Goal: Information Seeking & Learning: Learn about a topic

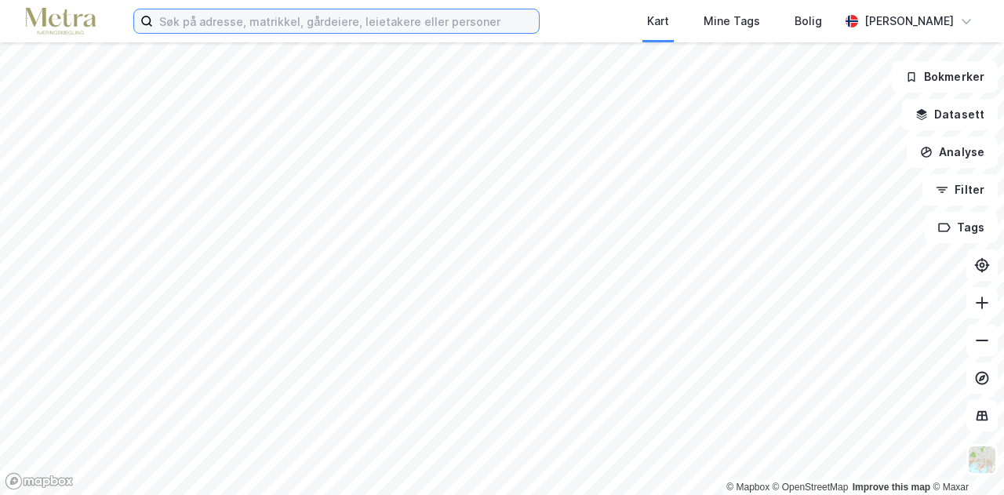
click at [249, 23] on input at bounding box center [346, 21] width 386 height 24
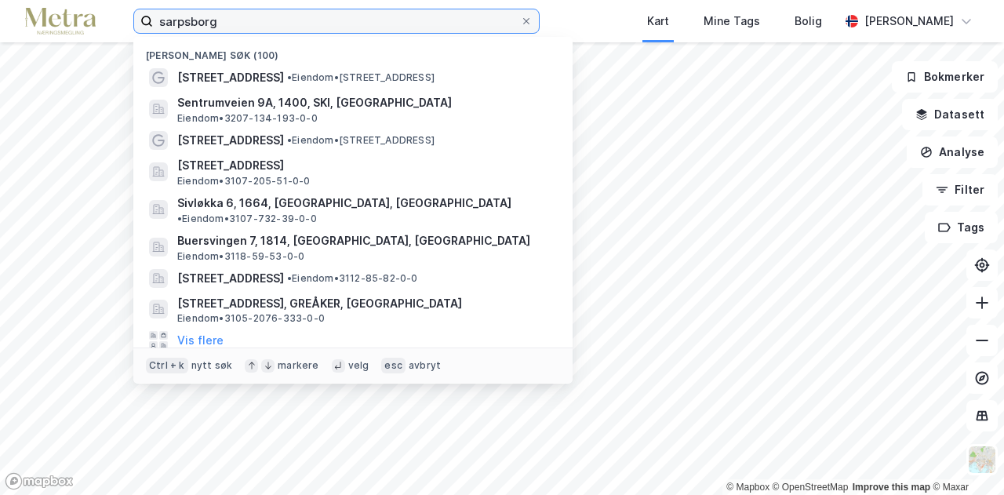
type input "sarpsborg"
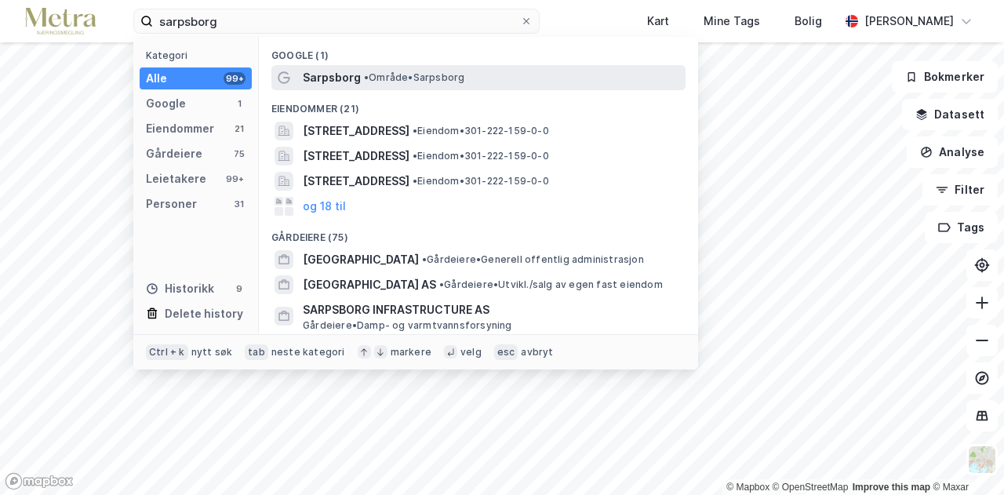
click at [364, 67] on div "Sarpsborg • Område • [GEOGRAPHIC_DATA]" at bounding box center [478, 77] width 414 height 25
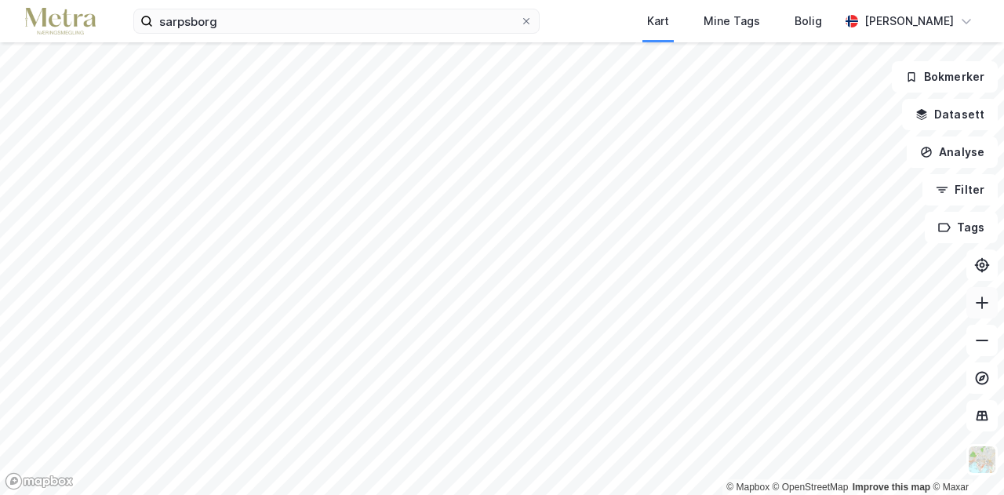
click at [968, 313] on button at bounding box center [981, 302] width 31 height 31
click at [982, 296] on icon at bounding box center [982, 303] width 16 height 16
click at [988, 297] on icon at bounding box center [982, 303] width 16 height 16
click at [991, 304] on button at bounding box center [981, 302] width 31 height 31
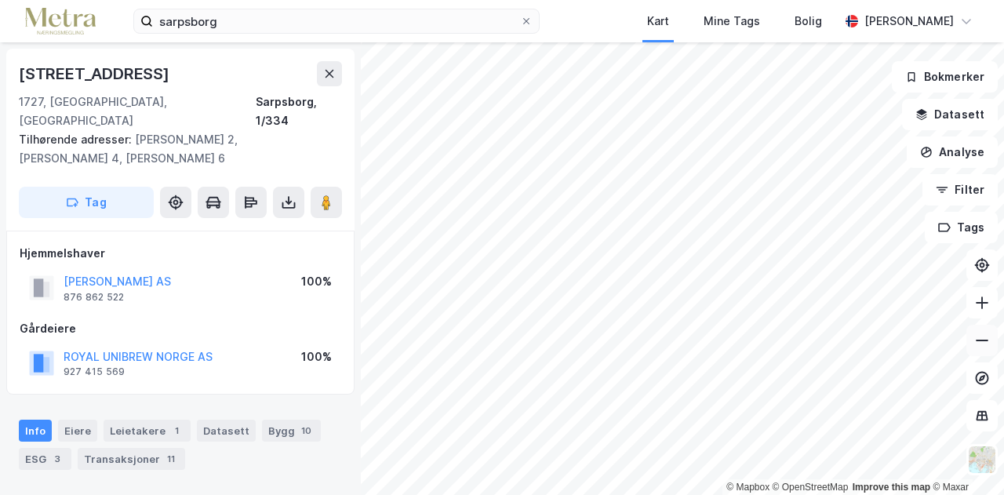
click at [987, 343] on icon at bounding box center [982, 341] width 16 height 16
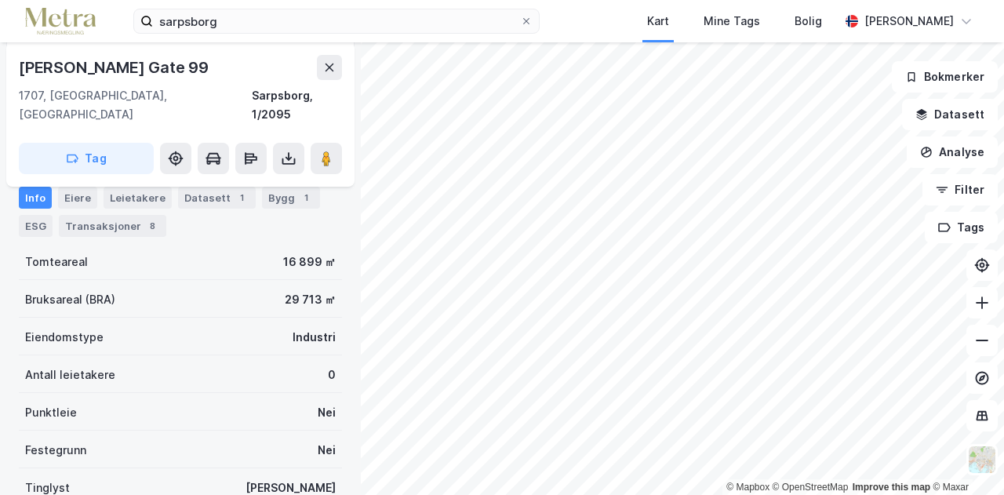
scroll to position [121, 0]
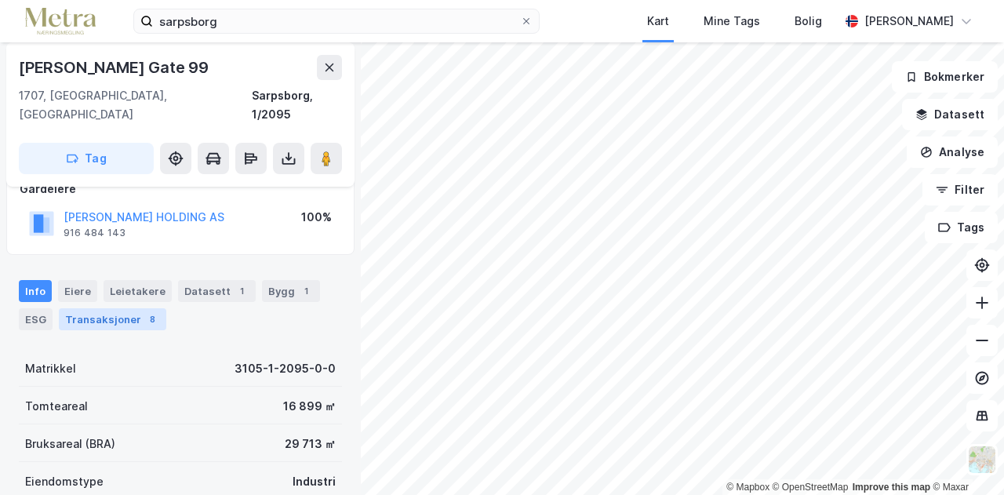
click at [104, 308] on div "Transaksjoner 8" at bounding box center [112, 319] width 107 height 22
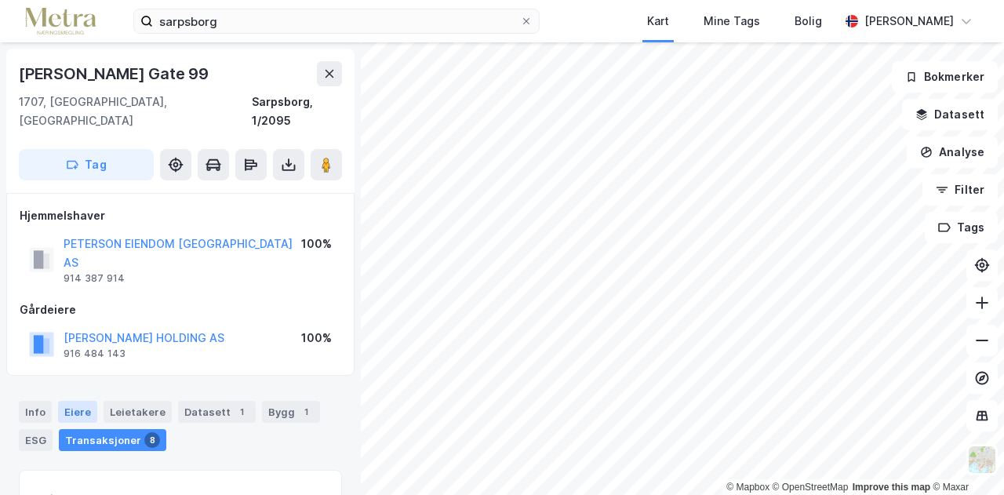
click at [71, 401] on div "Eiere" at bounding box center [77, 412] width 39 height 22
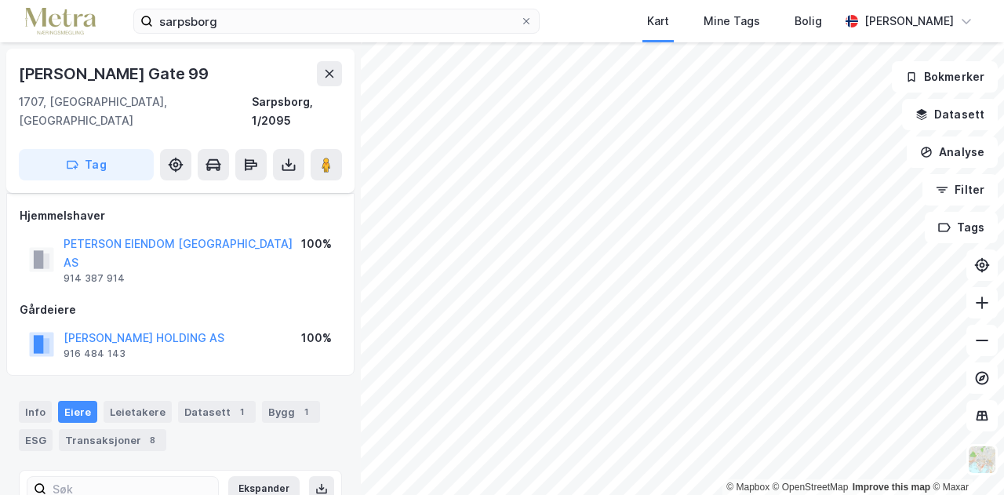
scroll to position [114, 0]
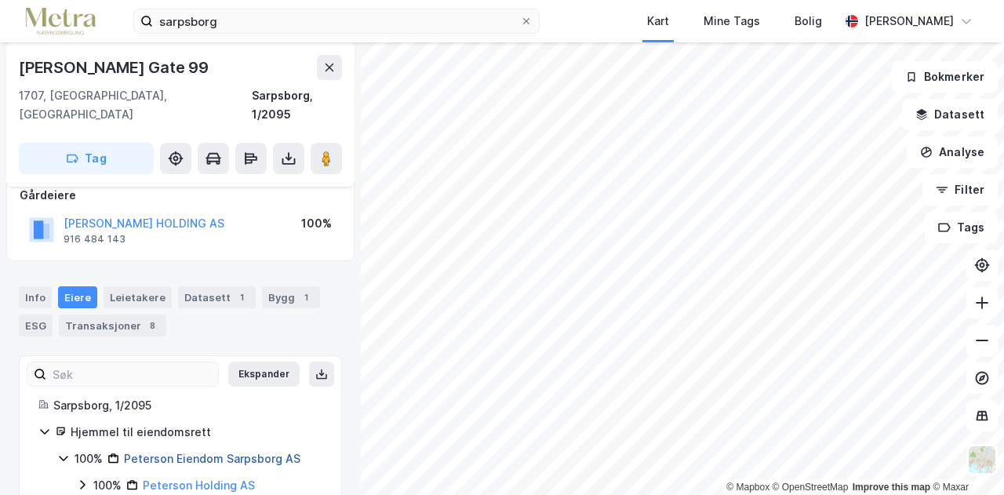
click at [205, 452] on link "Peterson Eiendom Sarpsborg AS" at bounding box center [212, 458] width 176 height 13
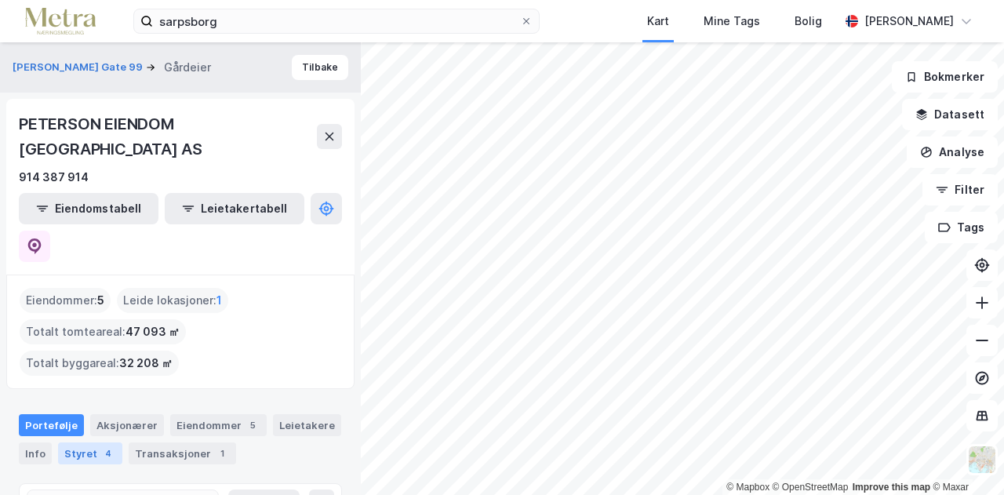
click at [82, 442] on div "Styret 4" at bounding box center [90, 453] width 64 height 22
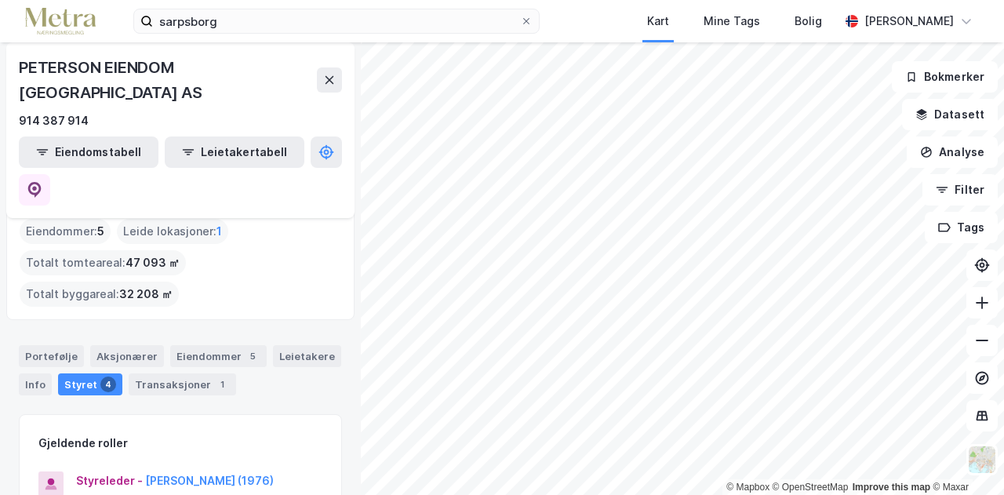
scroll to position [55, 0]
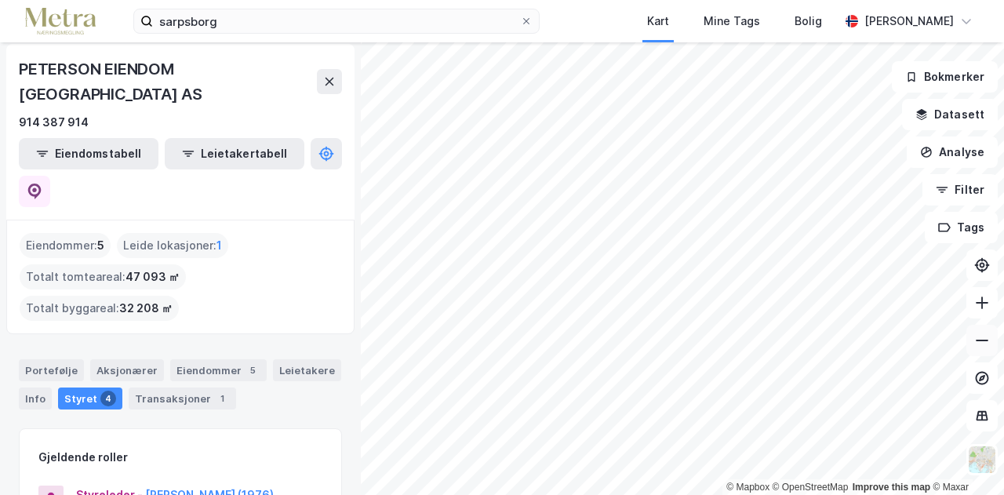
click at [982, 343] on icon at bounding box center [982, 341] width 16 height 16
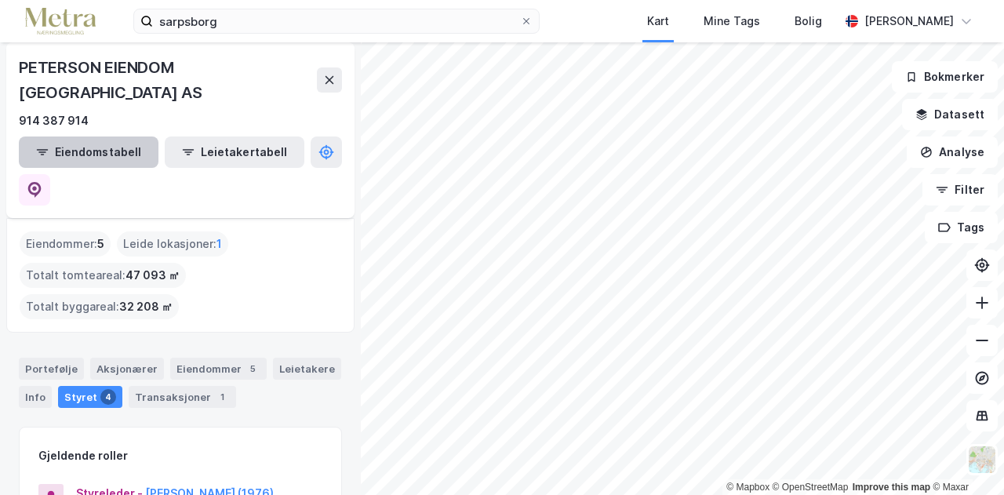
click at [75, 136] on button "Eiendomstabell" at bounding box center [89, 151] width 140 height 31
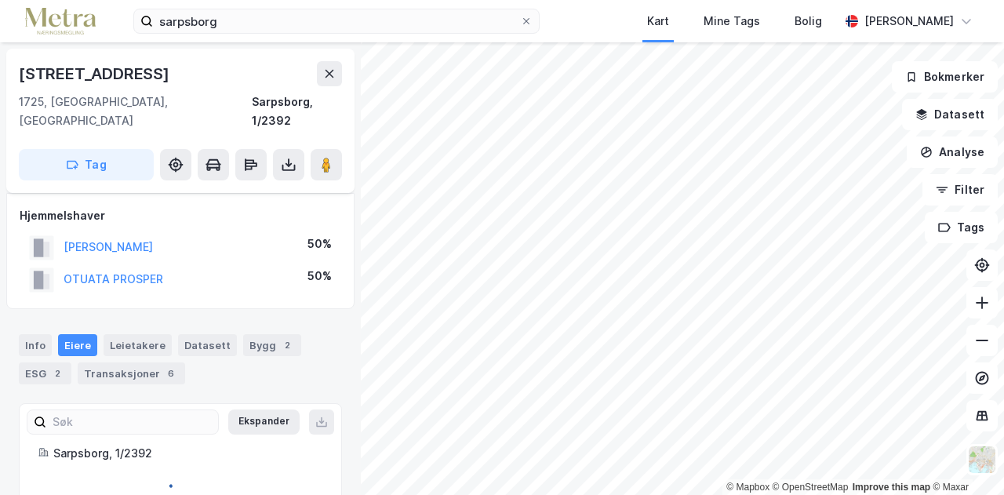
scroll to position [19, 0]
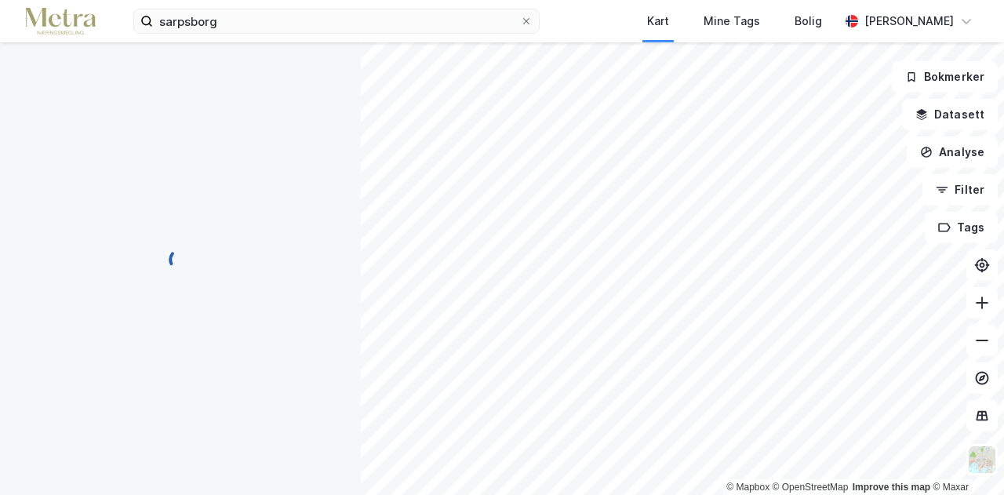
scroll to position [19, 0]
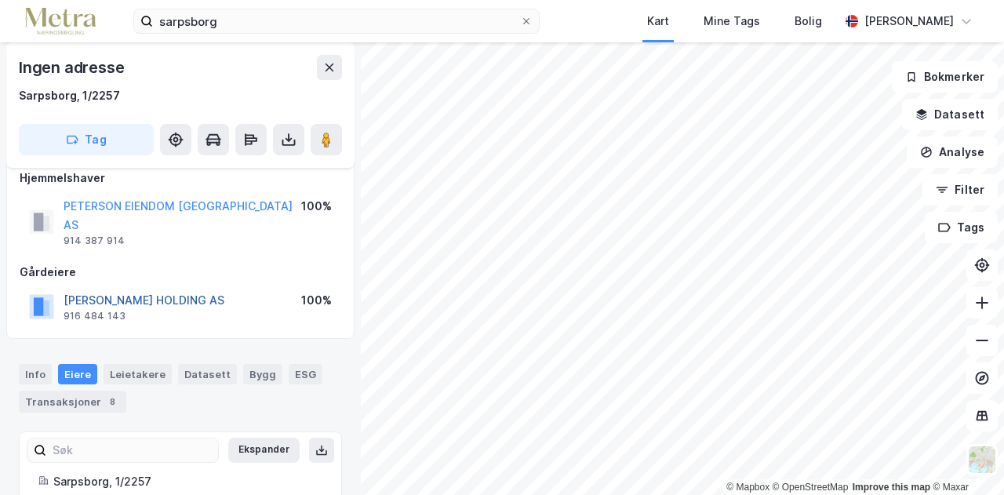
click at [0, 0] on button "[PERSON_NAME] HOLDING AS" at bounding box center [0, 0] width 0 height 0
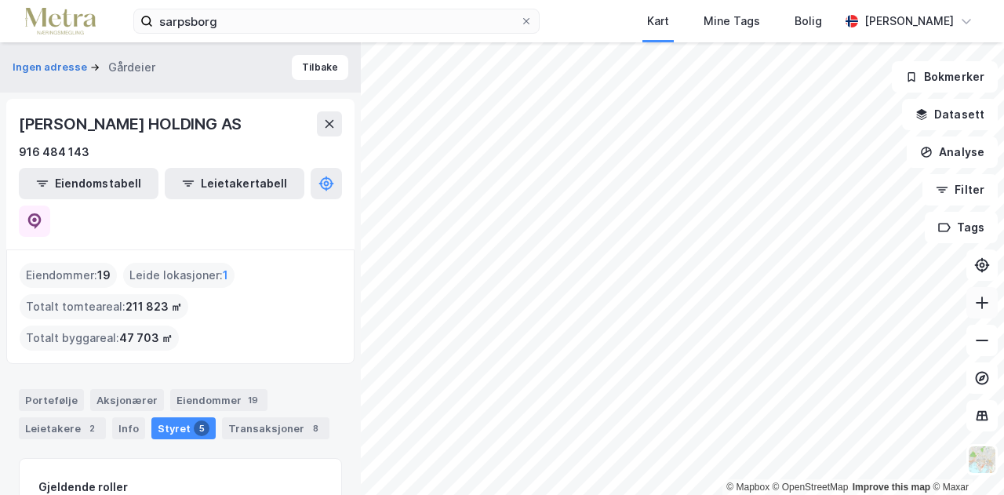
click at [987, 300] on icon at bounding box center [982, 303] width 16 height 16
click at [990, 301] on button at bounding box center [981, 302] width 31 height 31
click at [988, 302] on icon at bounding box center [982, 303] width 16 height 16
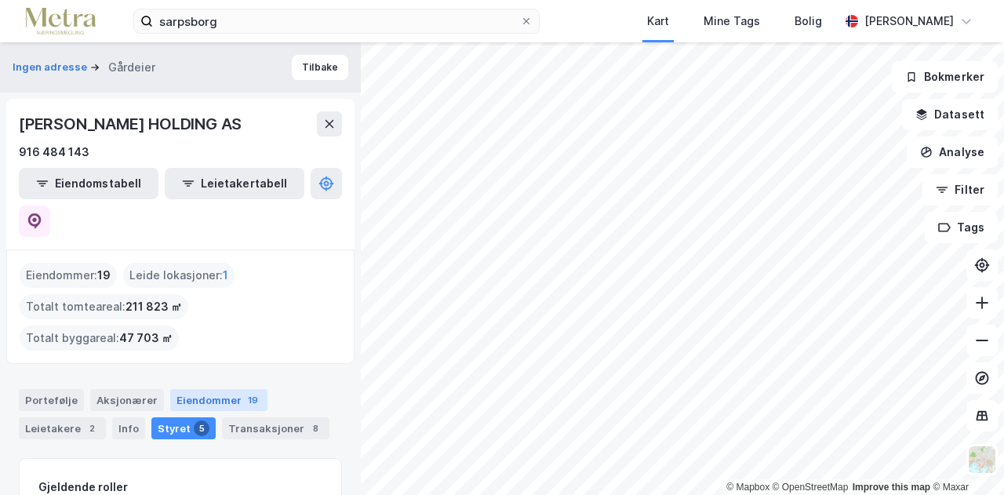
click at [202, 389] on div "Eiendommer 19" at bounding box center [218, 400] width 97 height 22
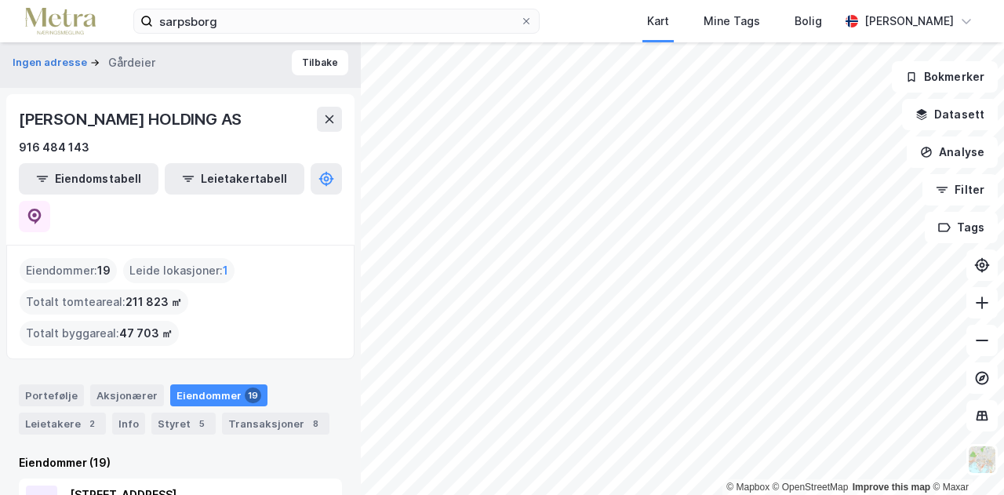
scroll to position [1, 0]
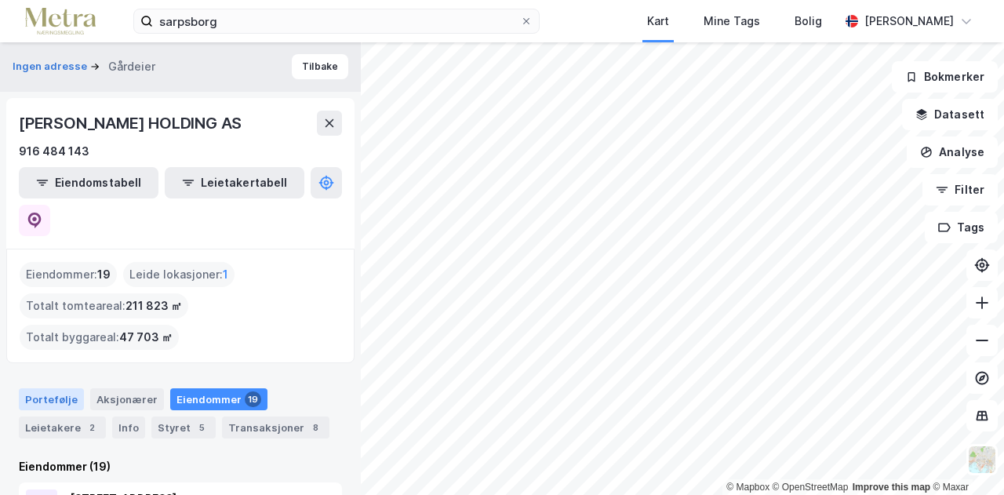
click at [37, 388] on div "Portefølje" at bounding box center [51, 399] width 65 height 22
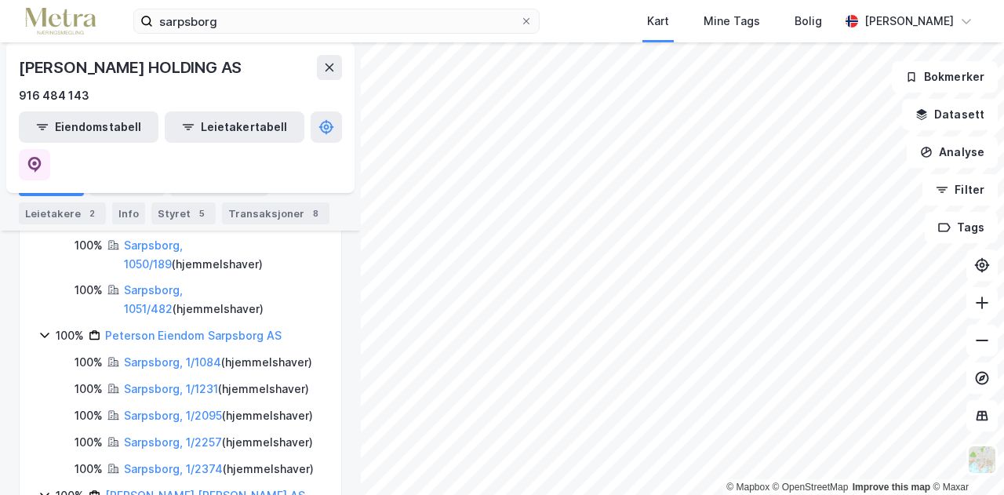
scroll to position [354, 0]
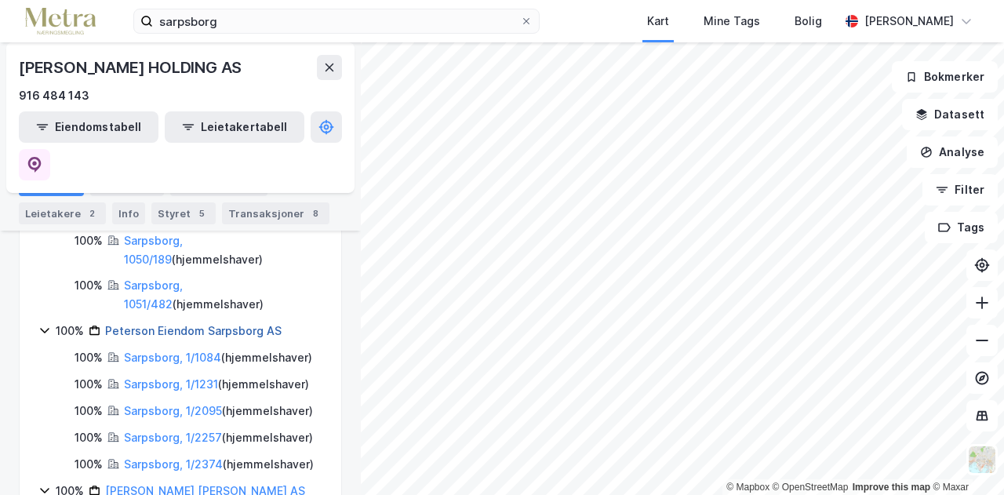
click at [209, 324] on link "Peterson Eiendom Sarpsborg AS" at bounding box center [193, 330] width 176 height 13
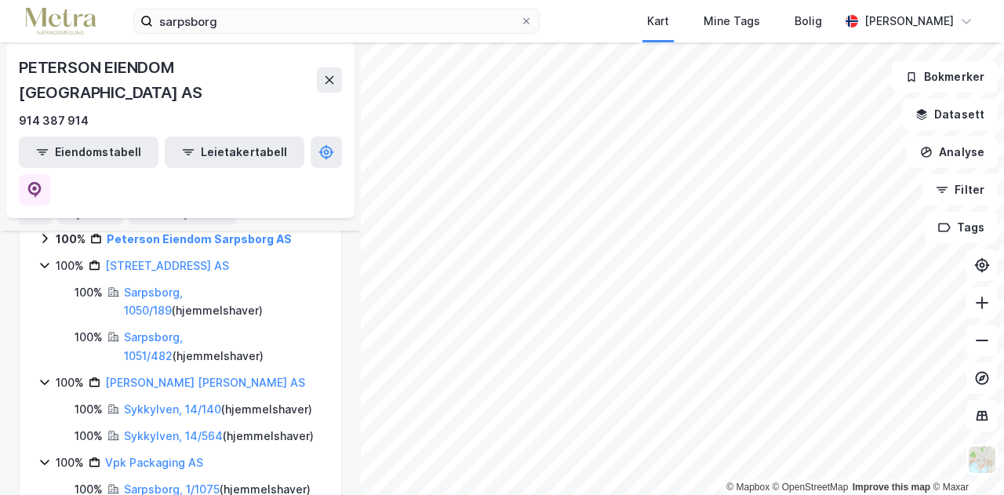
click at [229, 206] on div "Portefølje Aksjonærer Eiendommer 5 Leietakere Info Styret 4 Transaksjoner 1" at bounding box center [180, 199] width 323 height 50
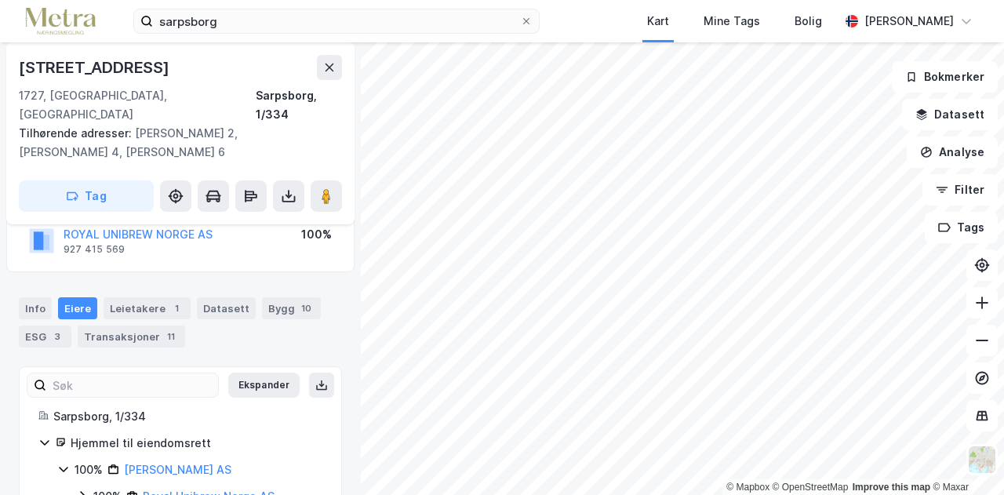
scroll to position [152, 0]
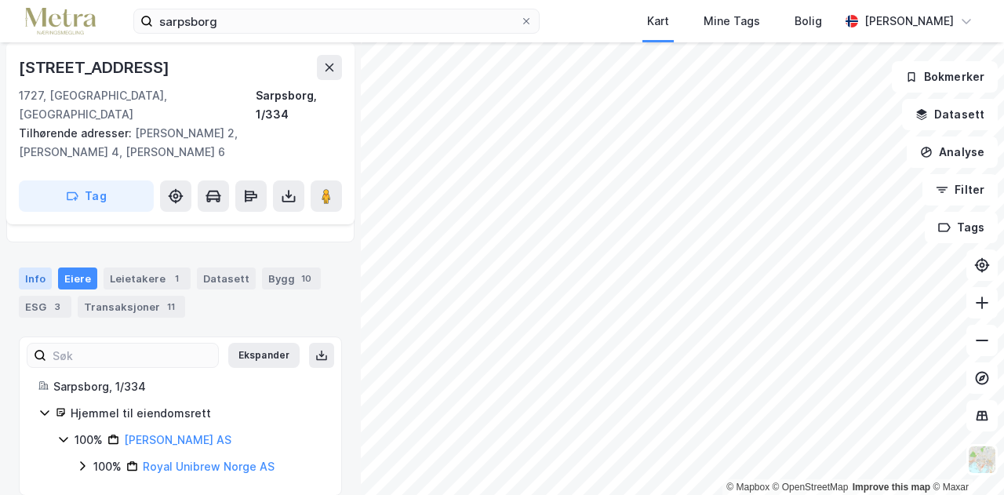
click at [33, 267] on div "Info" at bounding box center [35, 278] width 33 height 22
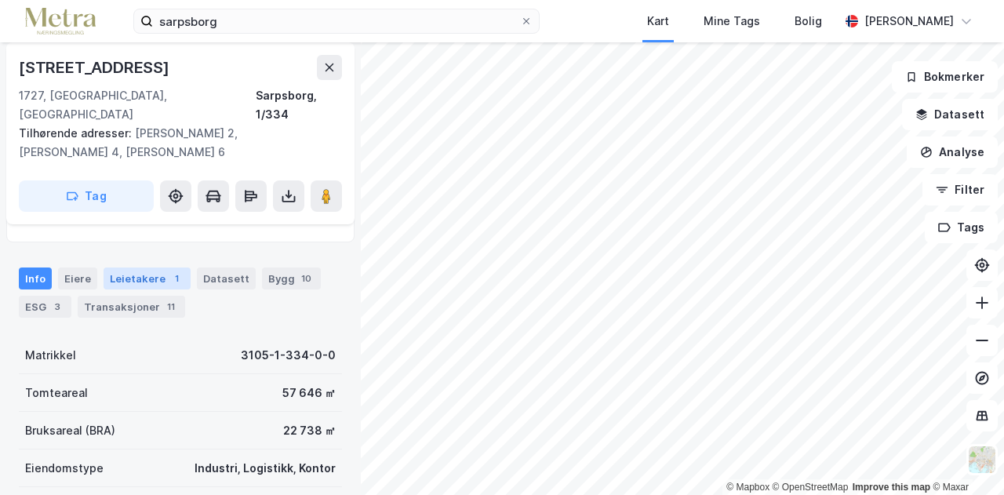
click at [151, 267] on div "Leietakere 1" at bounding box center [147, 278] width 87 height 22
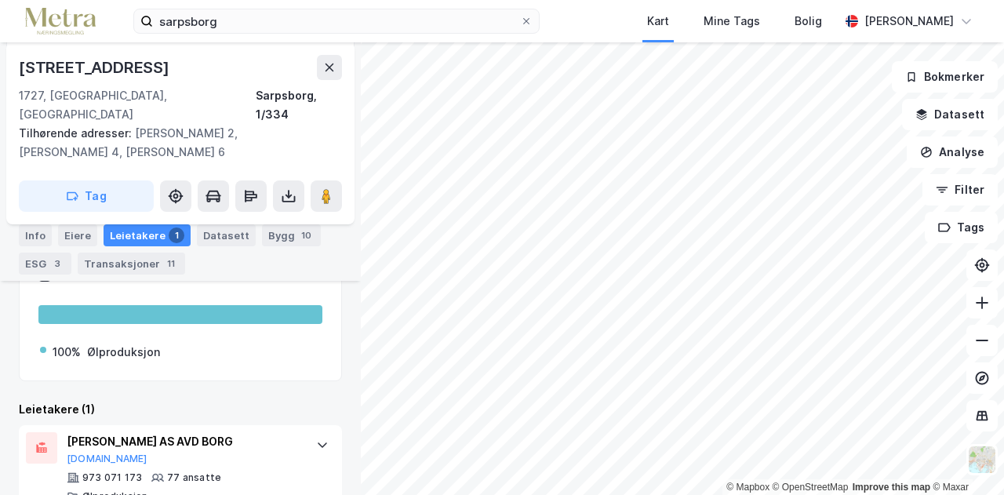
scroll to position [291, 0]
